Goal: Information Seeking & Learning: Learn about a topic

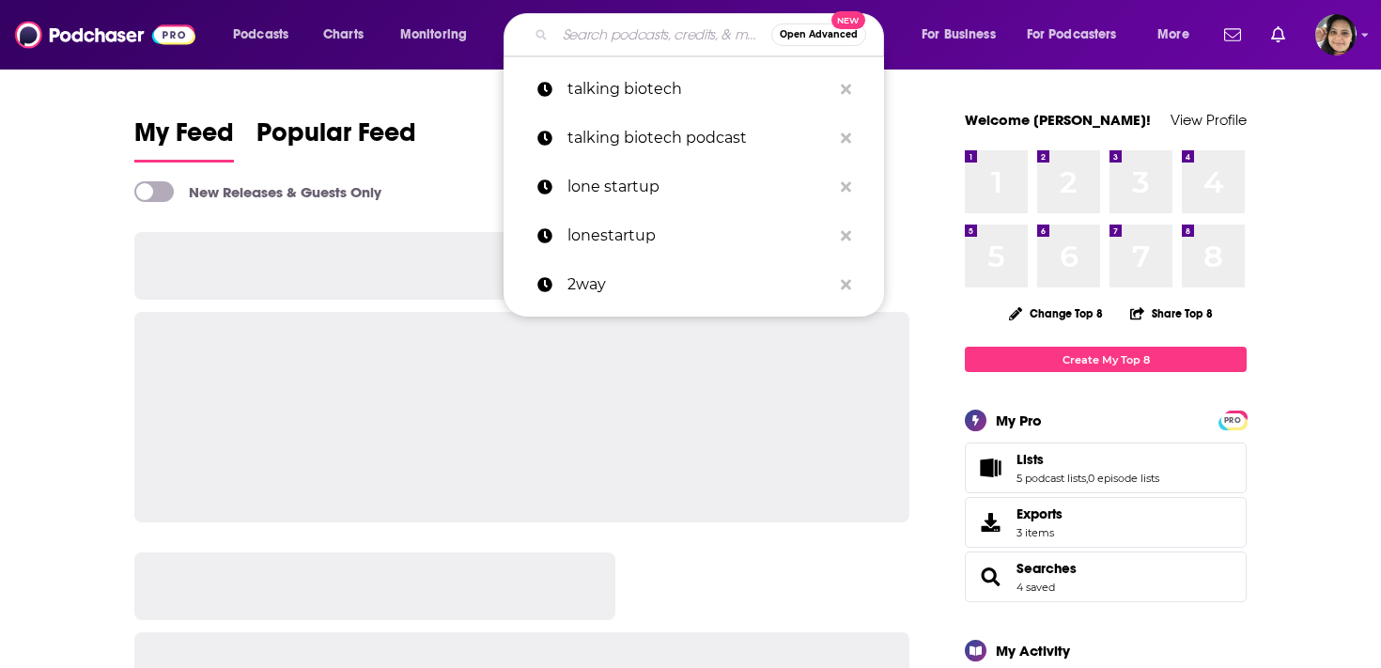
click at [602, 43] on input "Search podcasts, credits, & more..." at bounding box center [663, 35] width 216 height 30
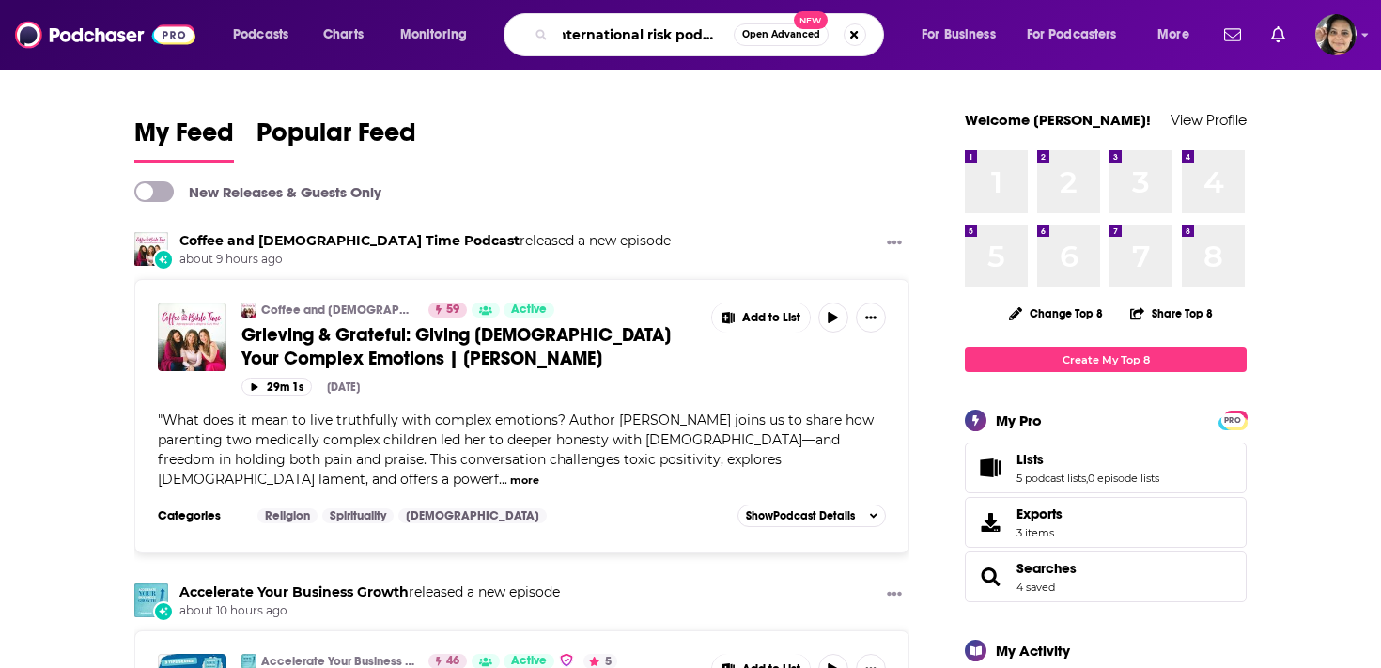
scroll to position [0, 15]
type input "international risk podcast"
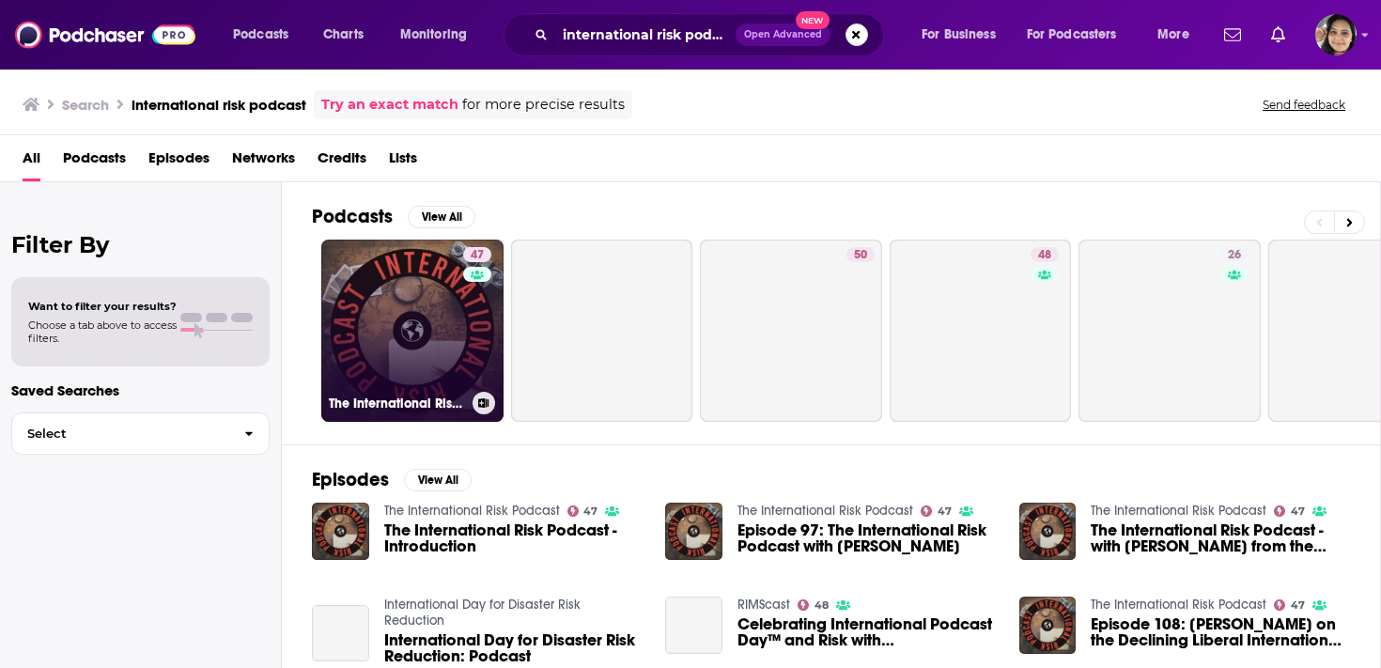
click at [405, 318] on link "47 The International Risk Podcast" at bounding box center [412, 331] width 182 height 182
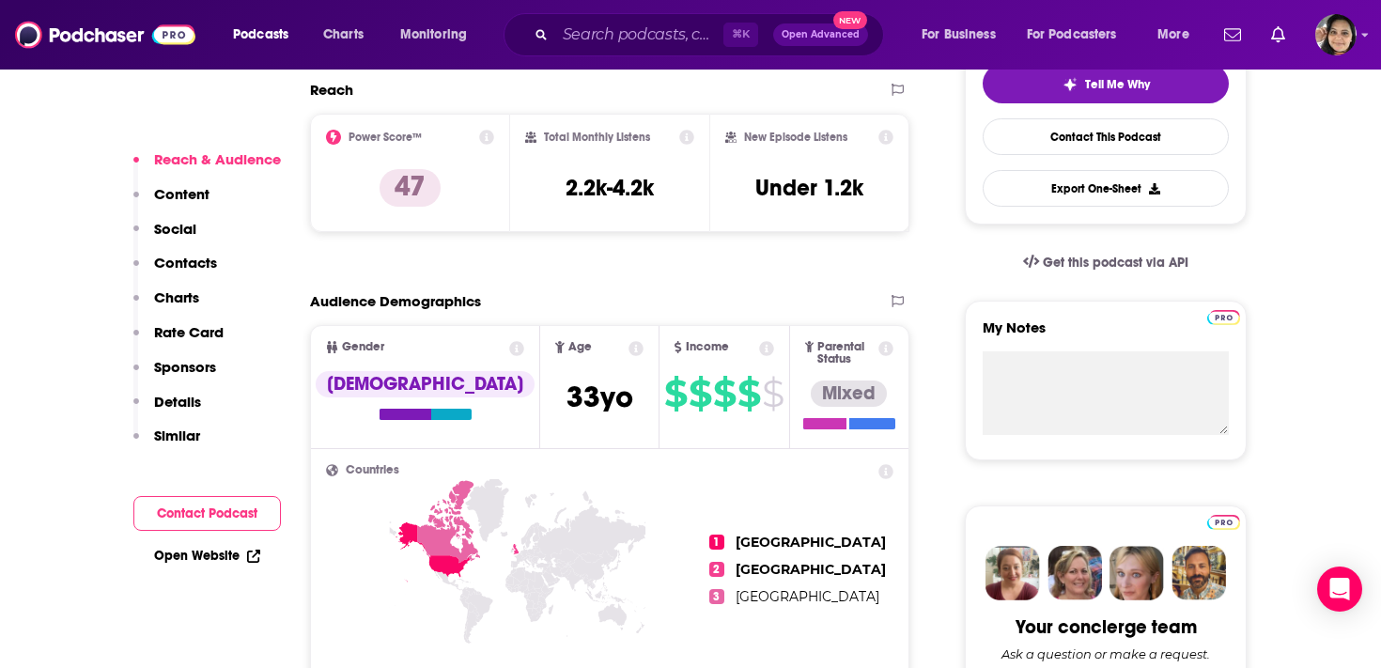
scroll to position [450, 0]
